Goal: Task Accomplishment & Management: Manage account settings

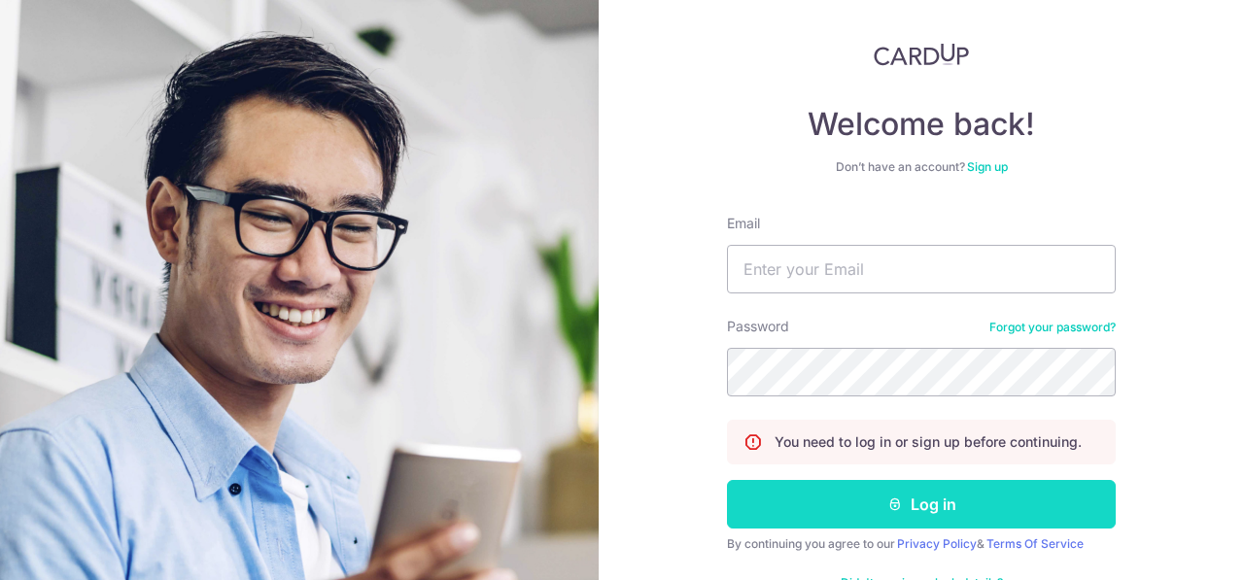
scroll to position [153, 0]
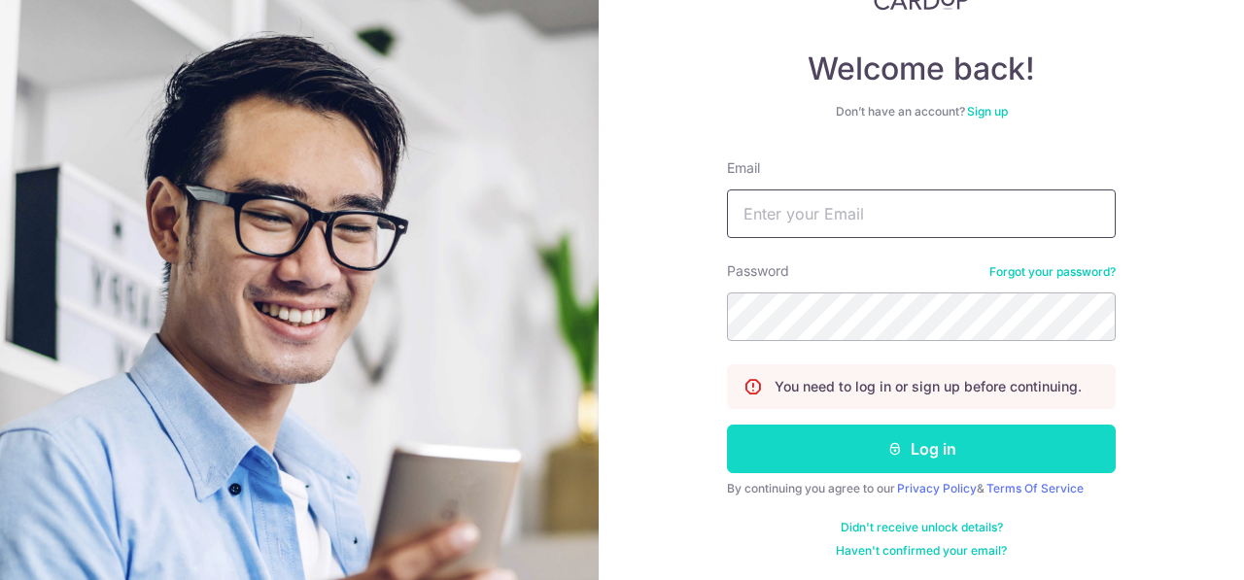
type input "[EMAIL_ADDRESS][DOMAIN_NAME]"
click at [873, 452] on button "Log in" at bounding box center [921, 449] width 389 height 49
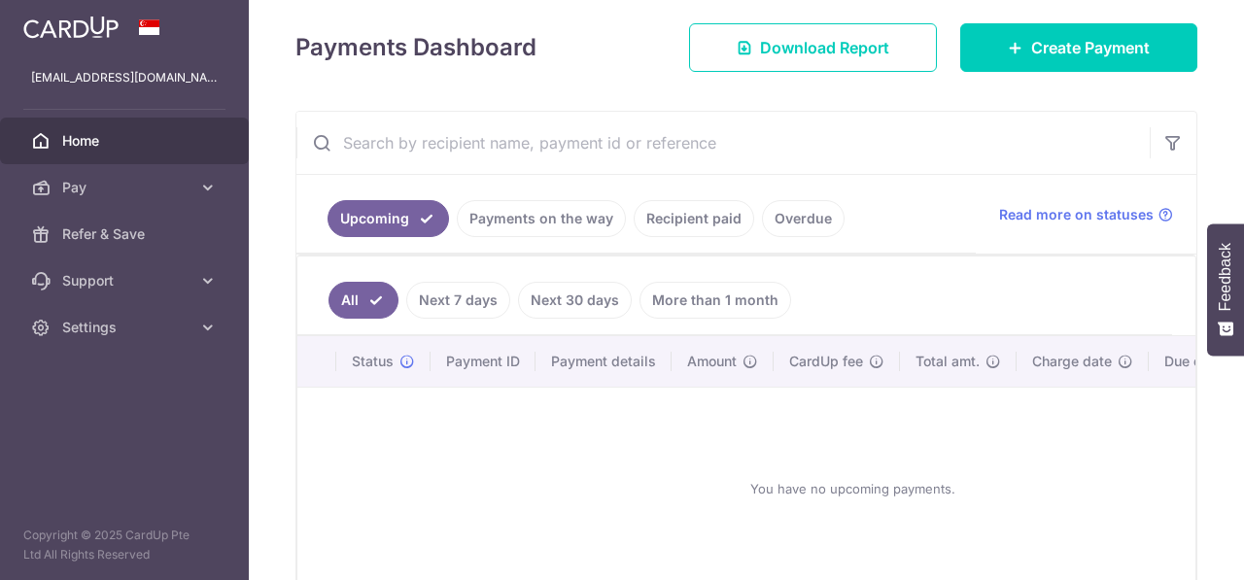
scroll to position [372, 0]
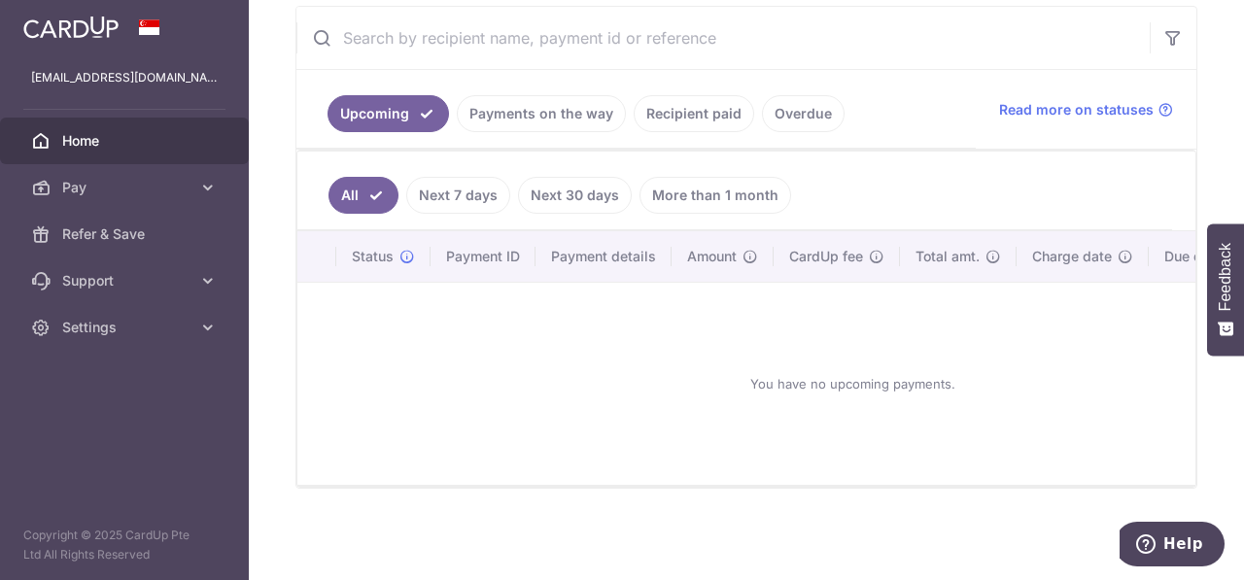
click at [781, 110] on link "Overdue" at bounding box center [803, 113] width 83 height 37
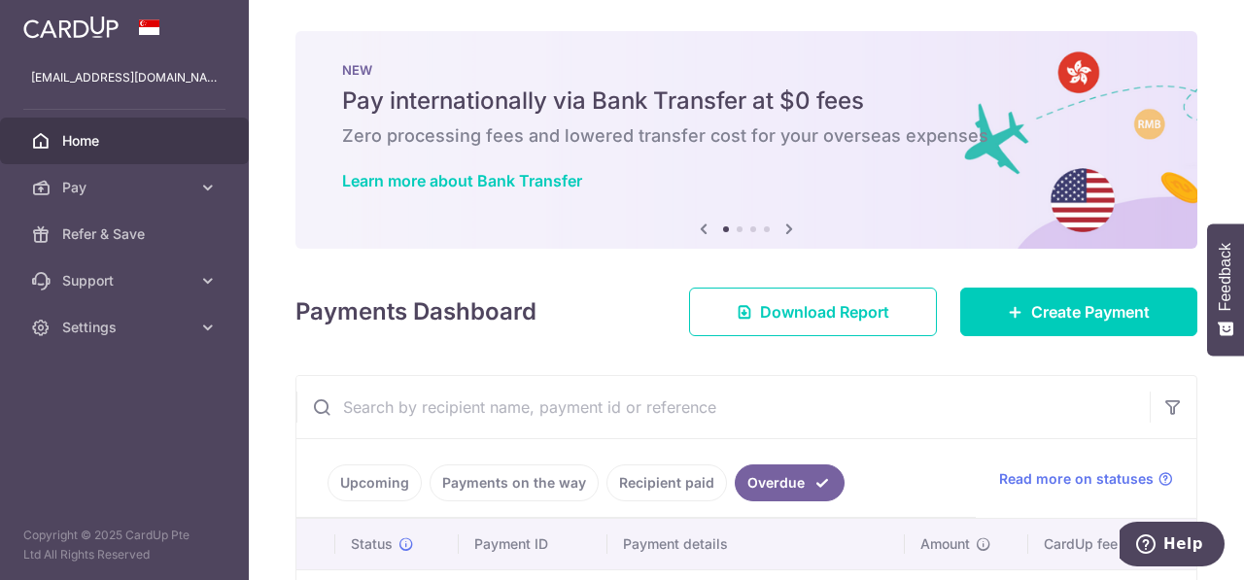
scroll to position [159, 0]
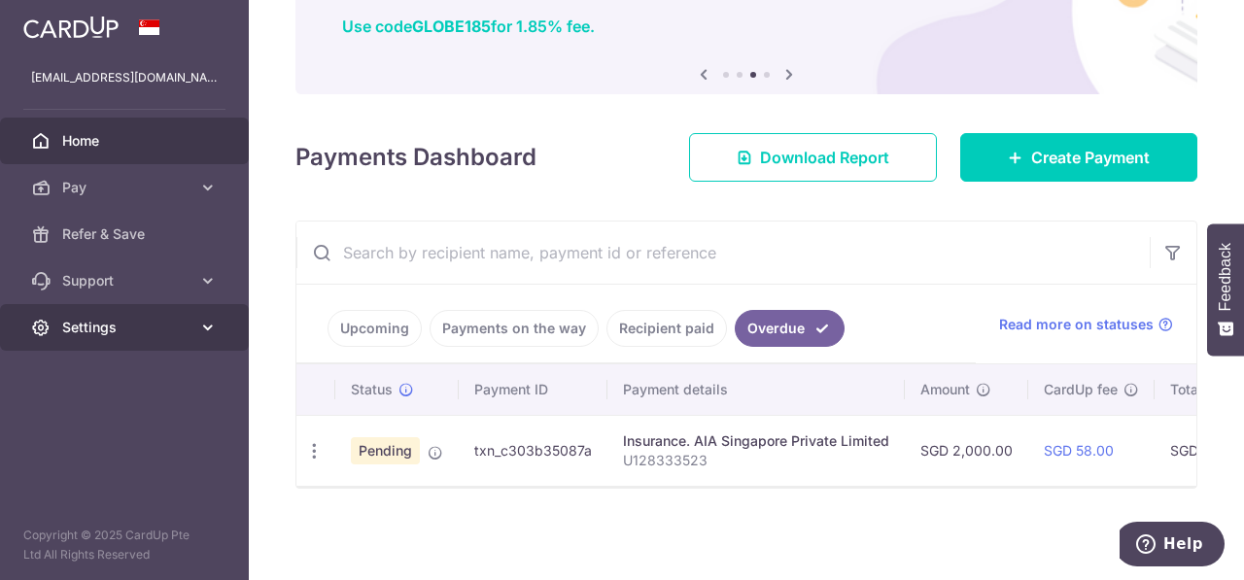
click at [195, 329] on link "Settings" at bounding box center [124, 327] width 249 height 47
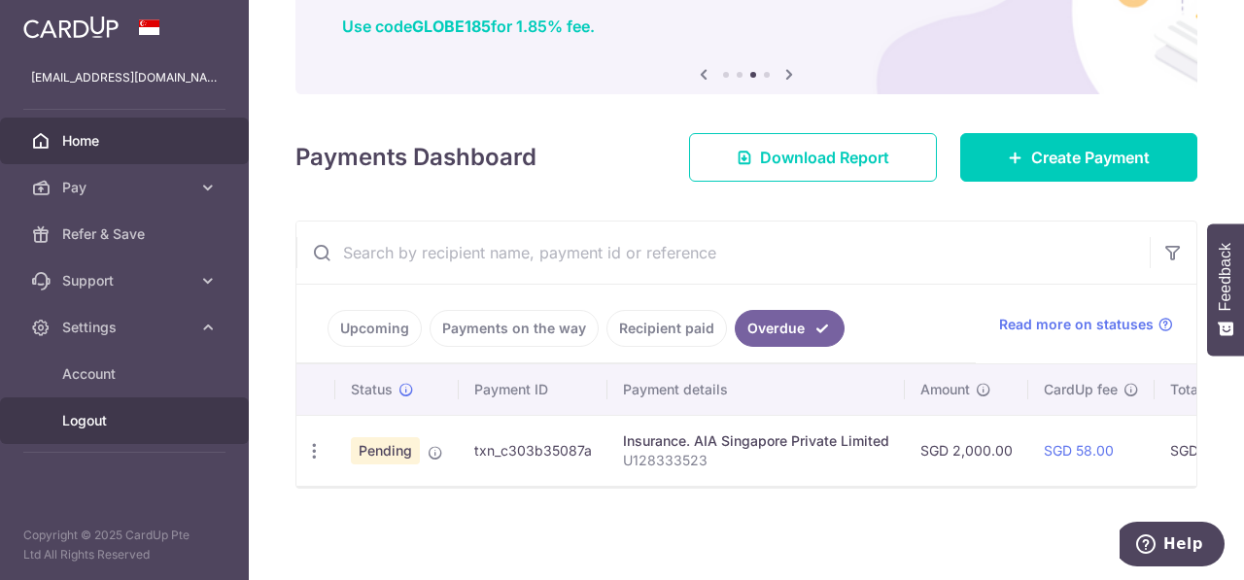
click at [191, 423] on link "Logout" at bounding box center [124, 420] width 249 height 47
